Goal: Task Accomplishment & Management: Manage account settings

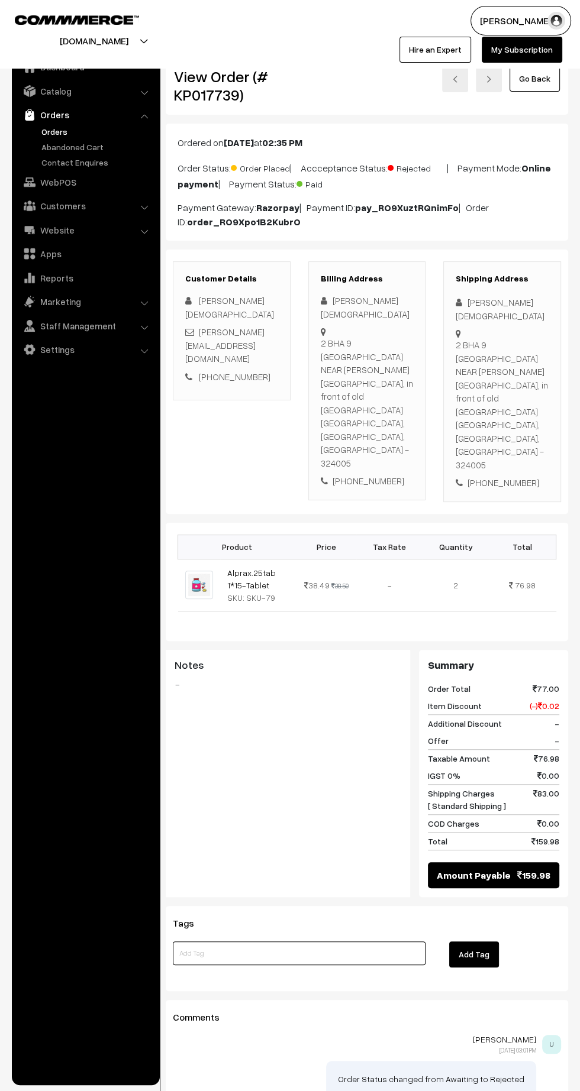
click at [302, 942] on input at bounding box center [299, 954] width 253 height 24
type input "Refund done"
click at [471, 942] on button "Add Tag" at bounding box center [474, 955] width 50 height 26
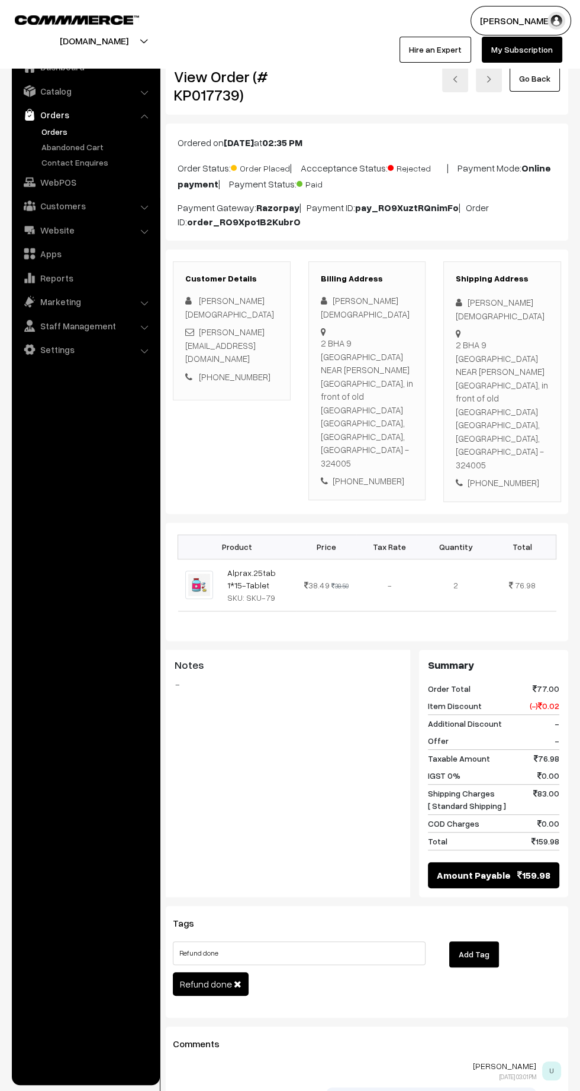
click at [52, 131] on link "Orders" at bounding box center [96, 131] width 117 height 12
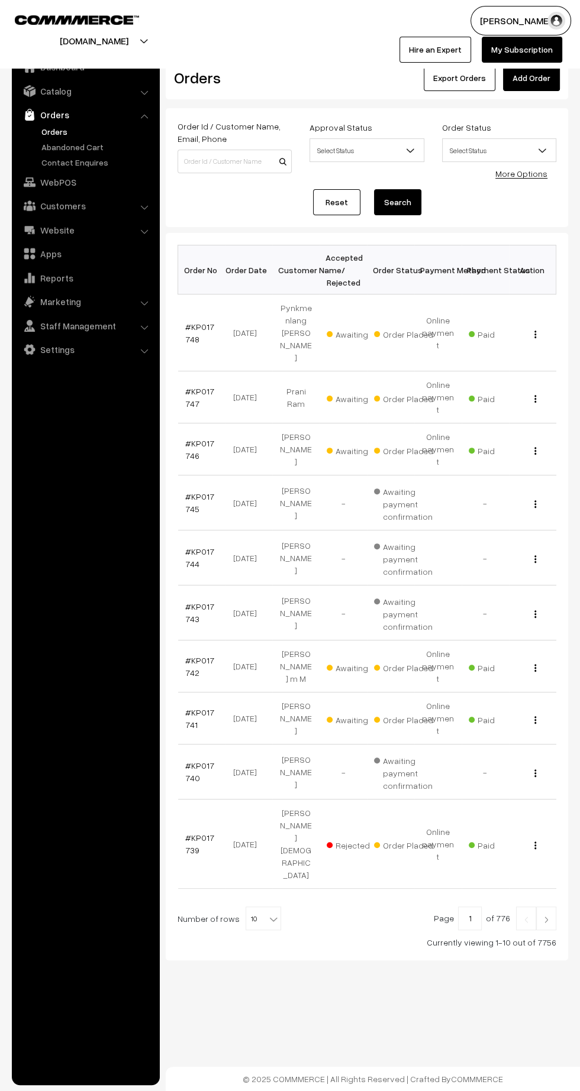
click at [549, 907] on link at bounding box center [546, 919] width 20 height 24
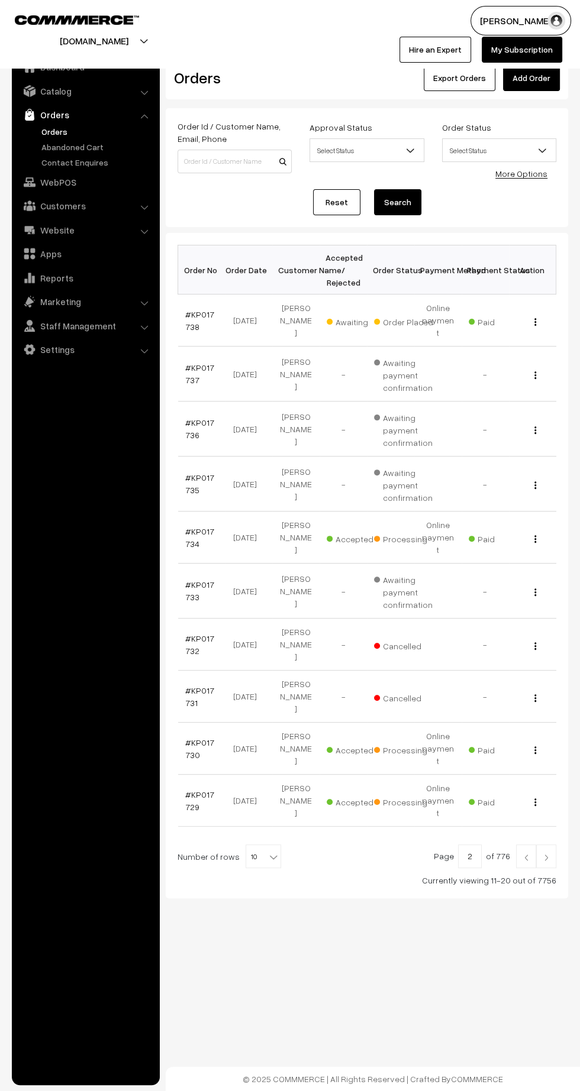
click at [189, 318] on link "#KP017738" at bounding box center [199, 320] width 29 height 22
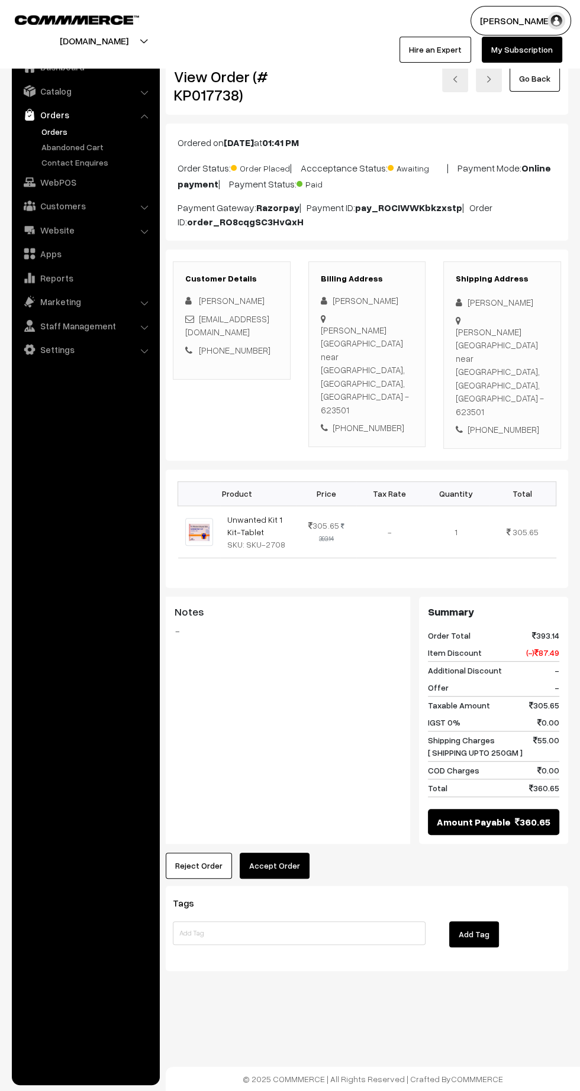
click at [283, 853] on button "Accept Order" at bounding box center [275, 866] width 70 height 26
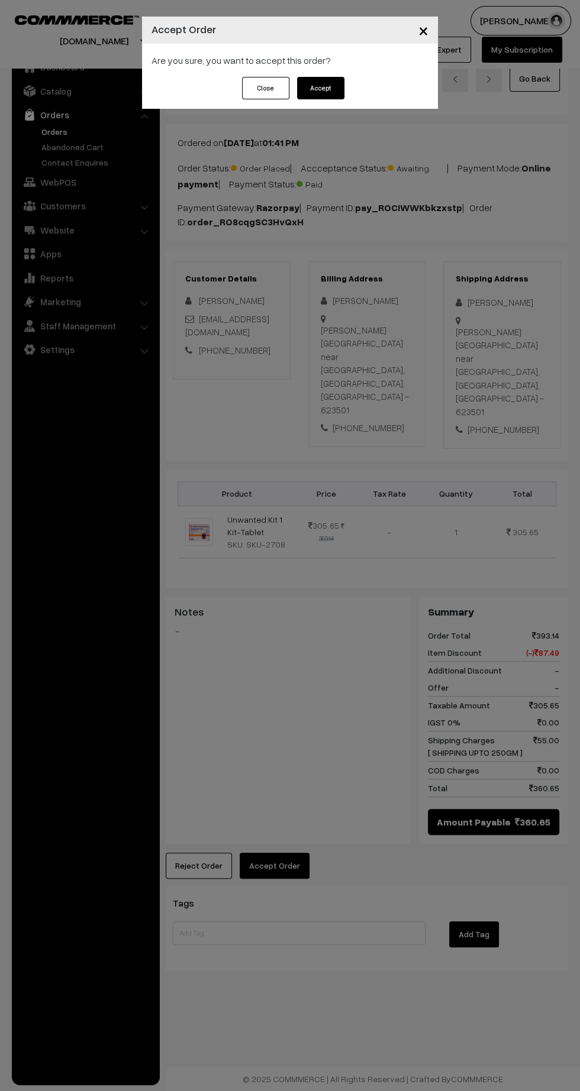
click at [320, 88] on button "Accept" at bounding box center [320, 88] width 47 height 22
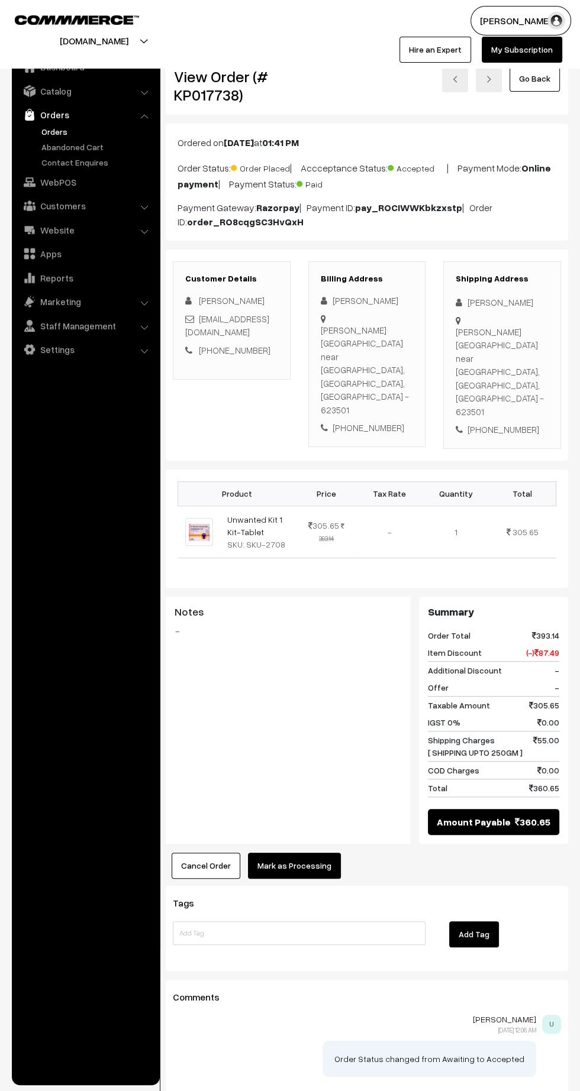
click at [293, 853] on button "Mark as Processing" at bounding box center [294, 866] width 93 height 26
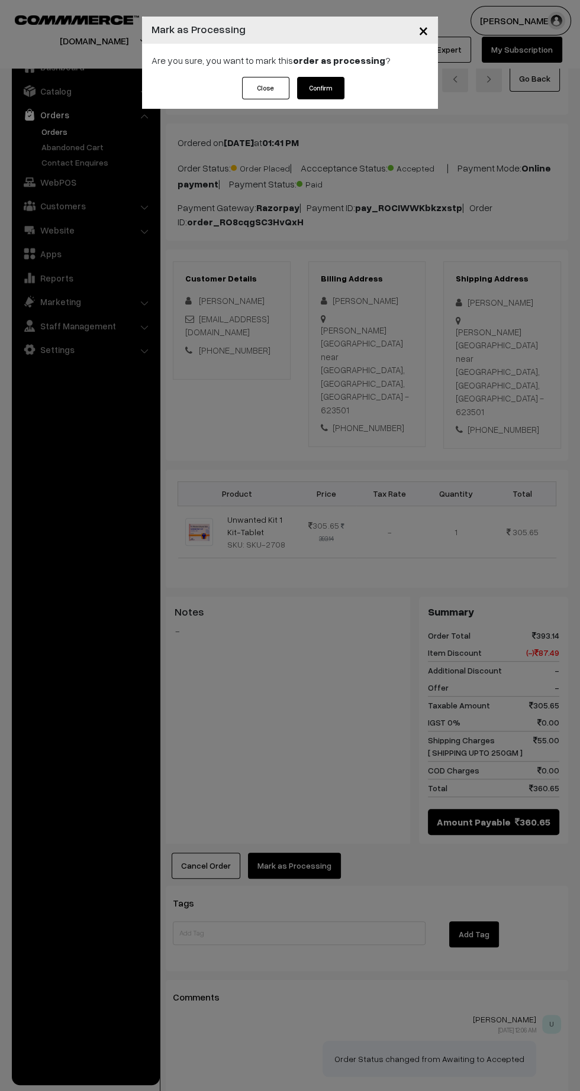
click at [315, 93] on button "Confirm" at bounding box center [320, 88] width 47 height 22
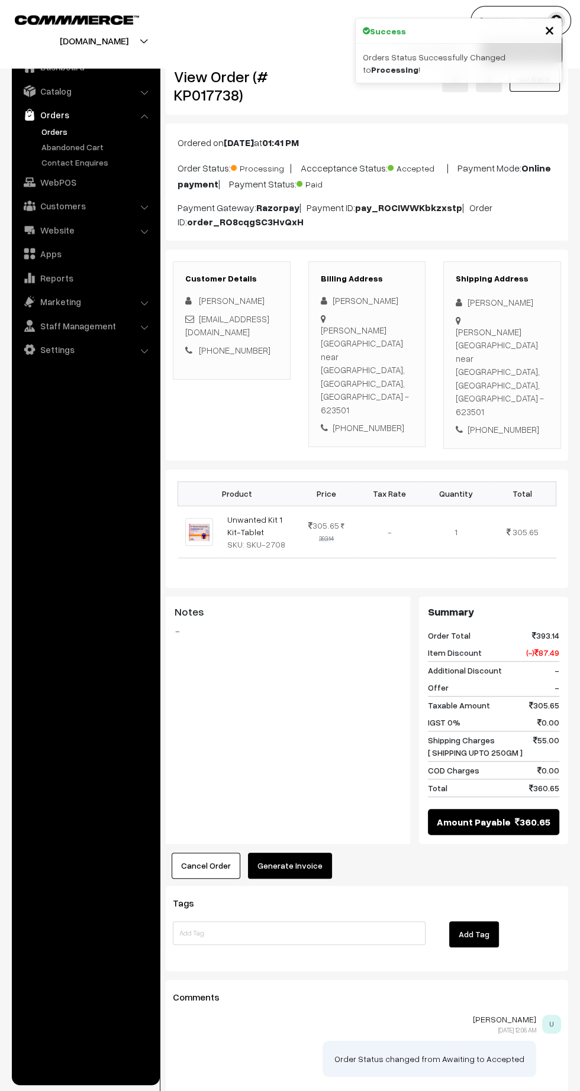
click at [301, 853] on button "Generate Invoice" at bounding box center [290, 866] width 84 height 26
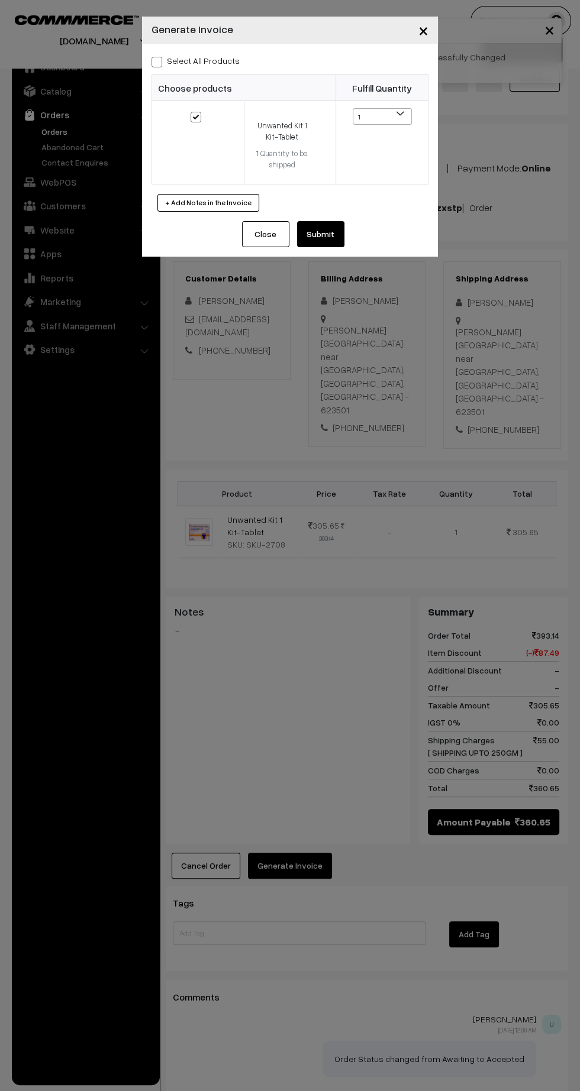
click at [327, 240] on button "Submit" at bounding box center [320, 234] width 47 height 26
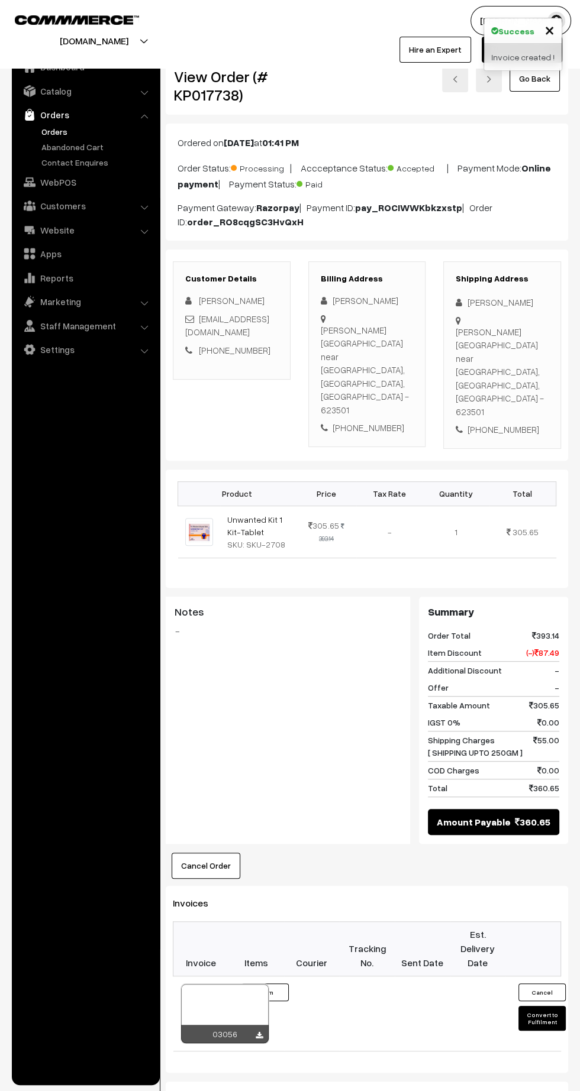
click at [259, 1032] on icon at bounding box center [259, 1036] width 7 height 8
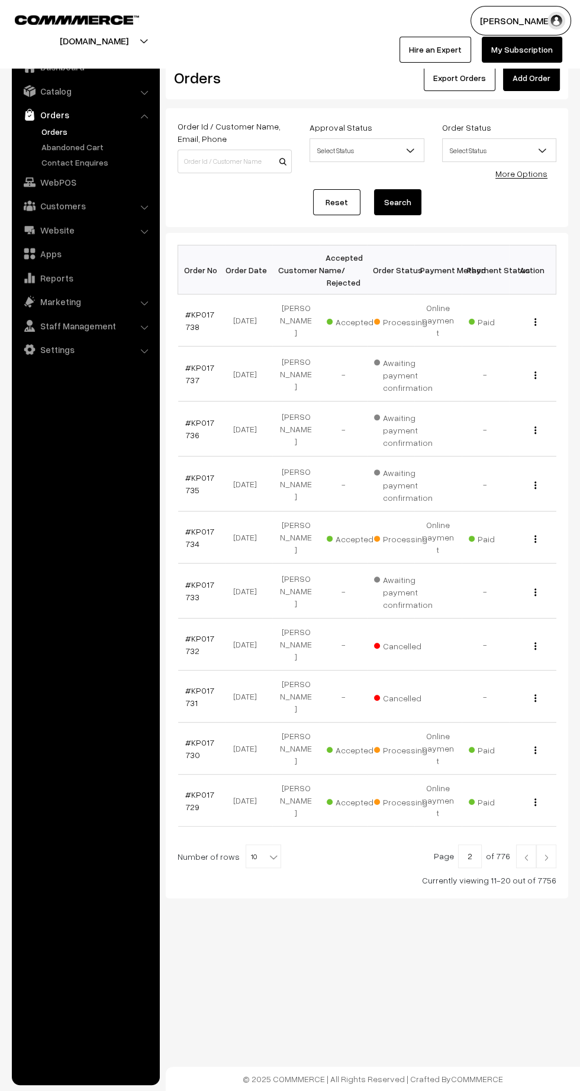
click at [480, 845] on input "2" at bounding box center [470, 857] width 24 height 24
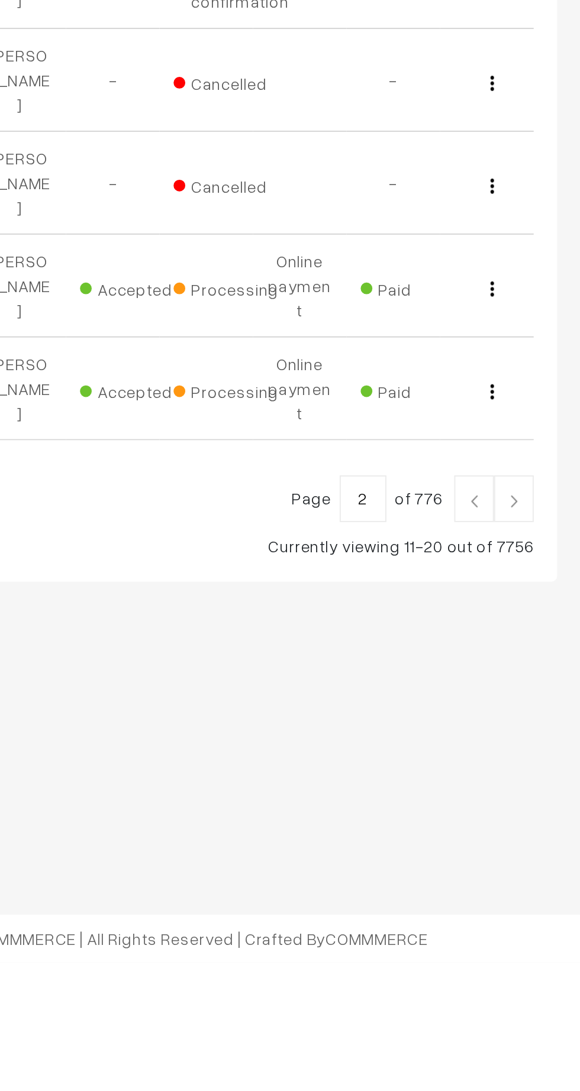
click at [522, 854] on img at bounding box center [526, 857] width 11 height 7
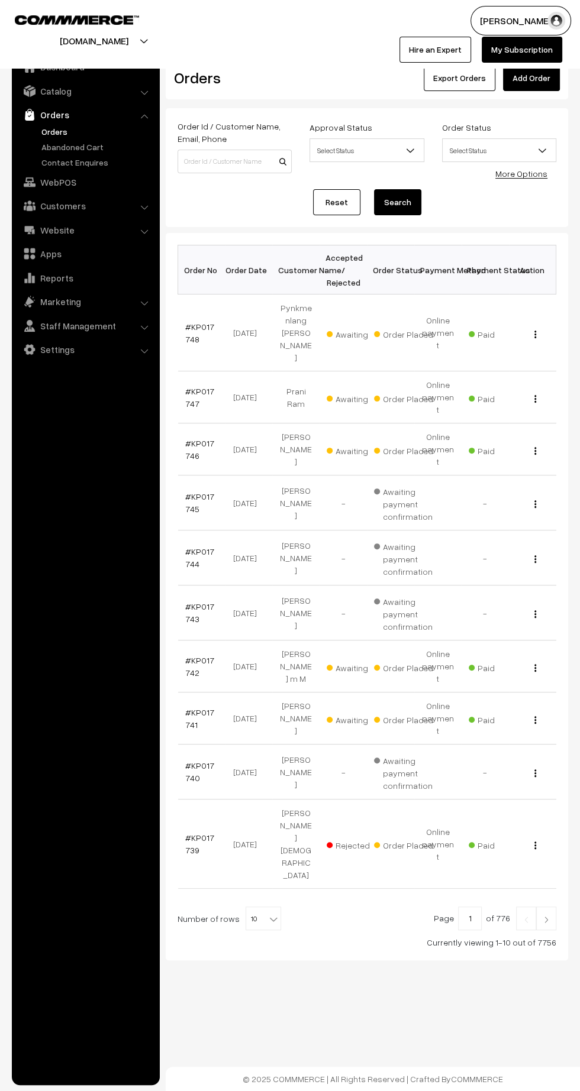
click at [179, 693] on td "#KP017741" at bounding box center [201, 719] width 47 height 52
click at [201, 708] on link "#KP017741" at bounding box center [199, 719] width 29 height 22
click at [189, 655] on link "#KP017742" at bounding box center [199, 666] width 29 height 22
click at [189, 438] on link "#KP017746" at bounding box center [199, 449] width 29 height 22
click at [189, 386] on link "#KP017747" at bounding box center [199, 397] width 29 height 22
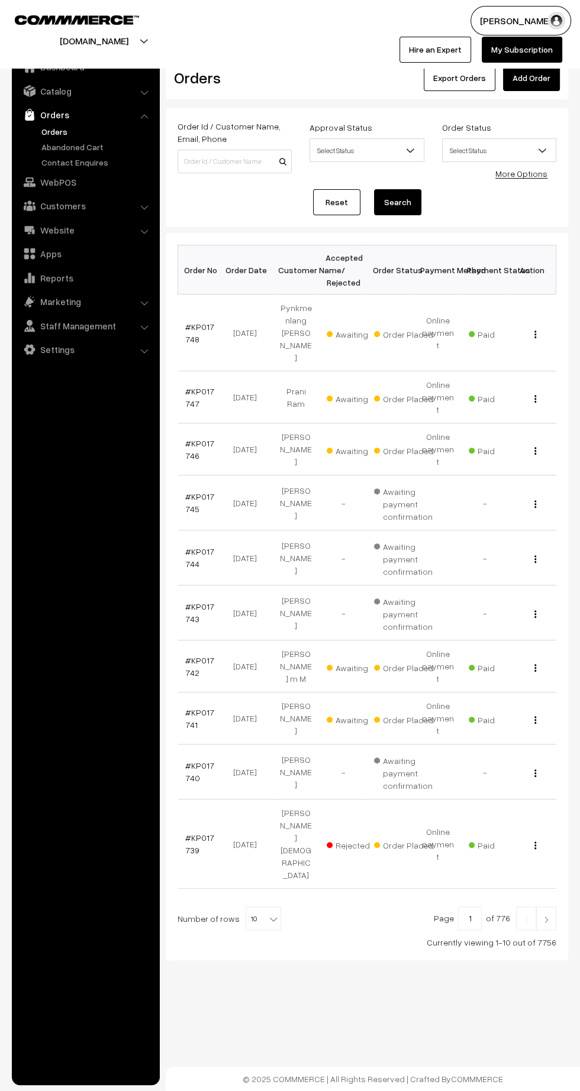
click at [189, 324] on link "#KP017748" at bounding box center [199, 333] width 29 height 22
